Goal: Information Seeking & Learning: Learn about a topic

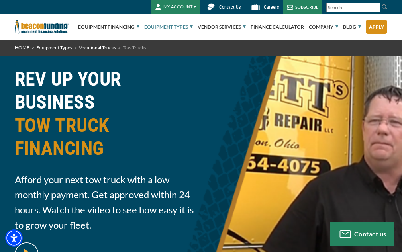
click at [343, 0] on div "MY ACCOUNT Login Features Request Access Contact Us Careers SUBSCRIBE" at bounding box center [201, 7] width 373 height 14
click at [346, 6] on input "Search" at bounding box center [353, 7] width 54 height 9
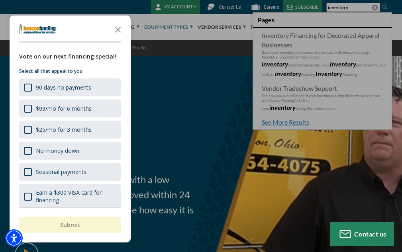
type input "inventory"
click at [258, 167] on div "button" at bounding box center [201, 126] width 402 height 252
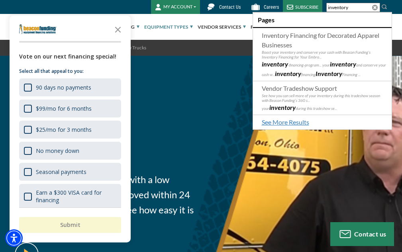
click at [190, 135] on span "TOW TRUCK FINANCING" at bounding box center [106, 137] width 182 height 46
click at [118, 30] on polygon "Close the survey" at bounding box center [118, 30] width 6 height 6
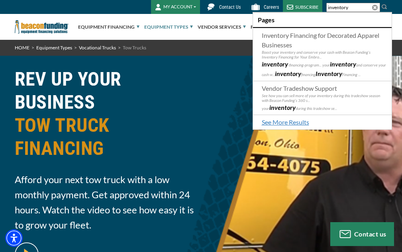
click at [140, 137] on span "TOW TRUCK FINANCING" at bounding box center [106, 137] width 182 height 46
click at [136, 116] on span "TOW TRUCK FINANCING" at bounding box center [106, 137] width 182 height 46
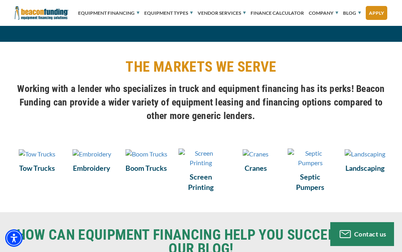
scroll to position [437, 0]
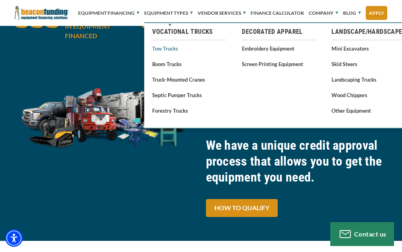
click at [165, 52] on link "Tow Trucks" at bounding box center [189, 48] width 74 height 10
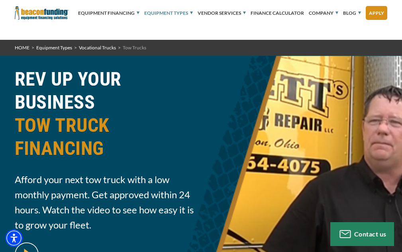
scroll to position [239, 0]
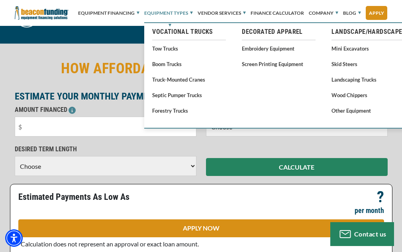
click at [169, 51] on link "Tow Trucks" at bounding box center [189, 48] width 74 height 10
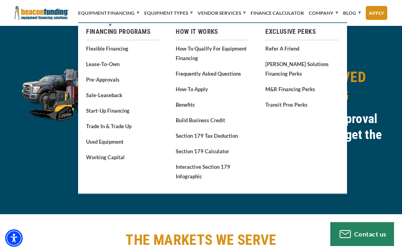
scroll to position [437, 0]
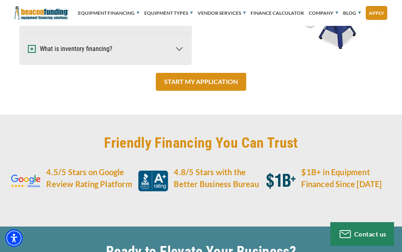
scroll to position [1482, 0]
